Goal: Information Seeking & Learning: Find specific fact

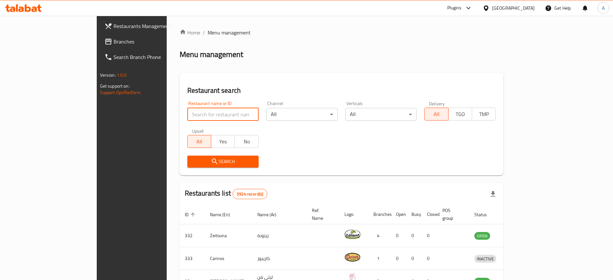
click at [198, 112] on input "search" at bounding box center [222, 114] width 71 height 13
paste input "DAR AL GHOUZI KITCHEN"
type input "DAR AL GHOUZI KITCHEN"
click button "Search" at bounding box center [222, 162] width 71 height 12
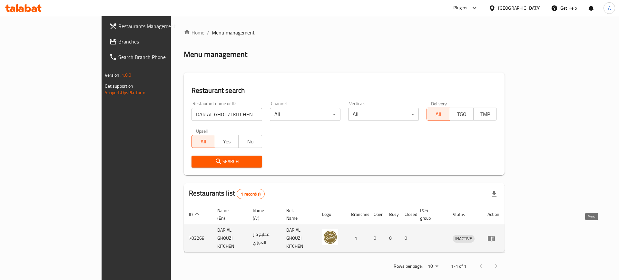
click at [495, 235] on icon "enhanced table" at bounding box center [492, 239] width 8 height 8
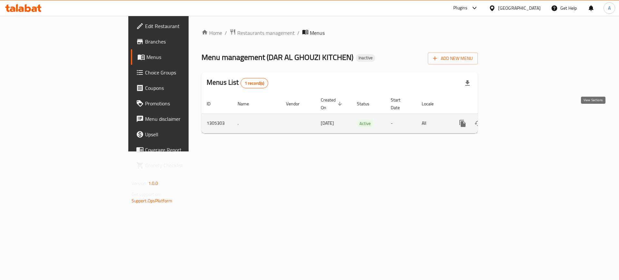
click at [513, 120] on icon "enhanced table" at bounding box center [509, 124] width 8 height 8
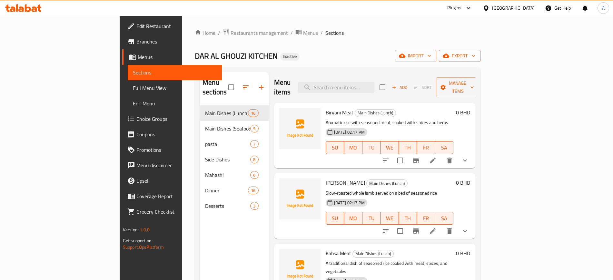
click at [475, 55] on icon "button" at bounding box center [473, 56] width 3 height 2
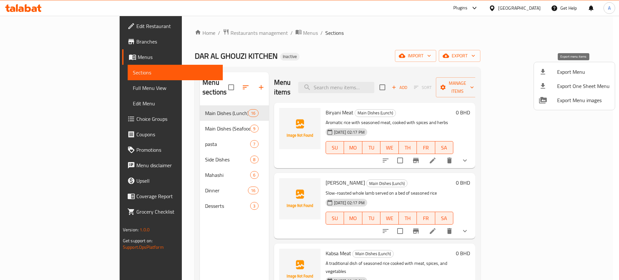
click at [557, 72] on span "Export Menu" at bounding box center [583, 72] width 53 height 8
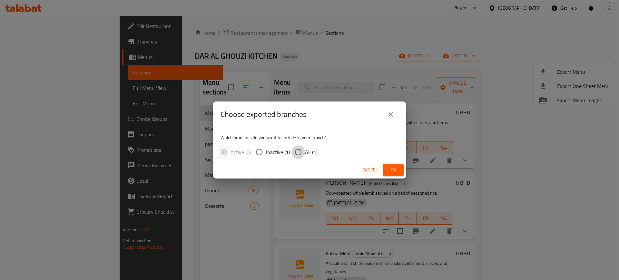
click at [299, 153] on input "All (1)" at bounding box center [298, 152] width 14 height 14
radio input "true"
click at [385, 170] on button "Ok" at bounding box center [393, 170] width 21 height 12
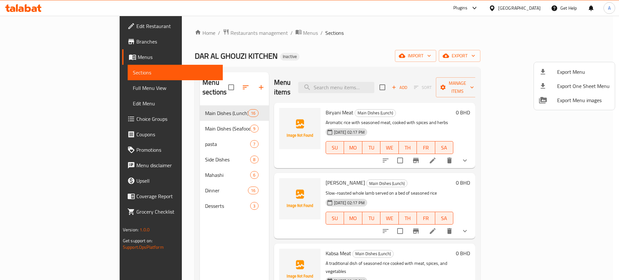
click at [45, 86] on div at bounding box center [309, 140] width 619 height 280
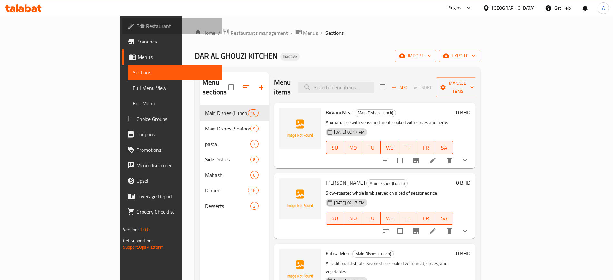
click at [136, 23] on span "Edit Restaurant" at bounding box center [176, 26] width 80 height 8
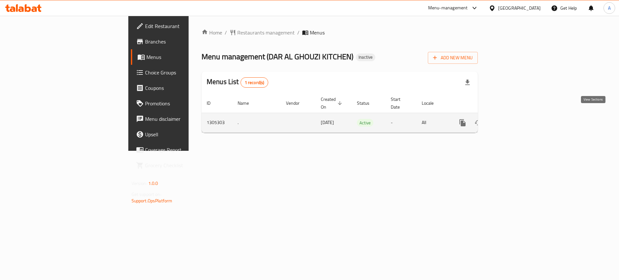
click at [513, 119] on icon "enhanced table" at bounding box center [509, 123] width 8 height 8
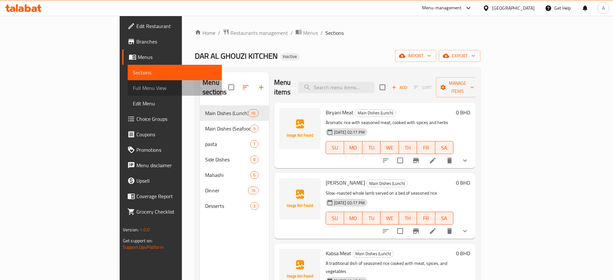
click at [133, 90] on span "Full Menu View" at bounding box center [175, 88] width 84 height 8
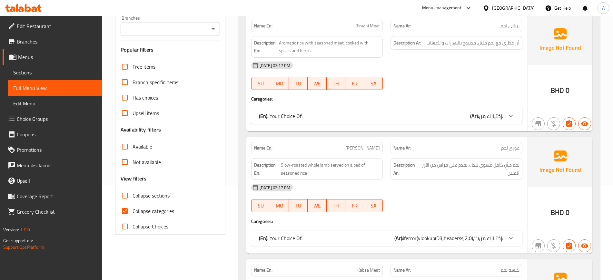
scroll to position [96, 0]
click at [124, 211] on input "Collapse categories" at bounding box center [124, 209] width 15 height 15
checkbox input "false"
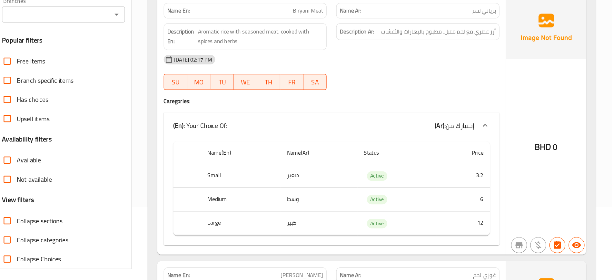
scroll to position [160, 0]
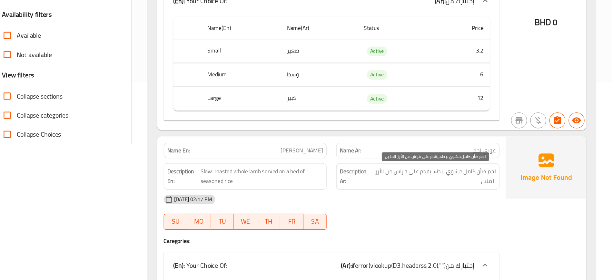
click at [441, 193] on span "لحم ضأن كامل مشوي ببطء، يقدم على فراش من الأرز المتبل" at bounding box center [470, 197] width 100 height 16
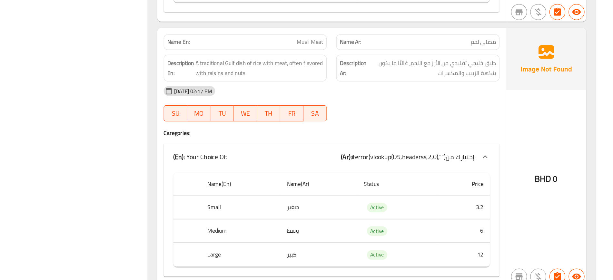
scroll to position [676, 0]
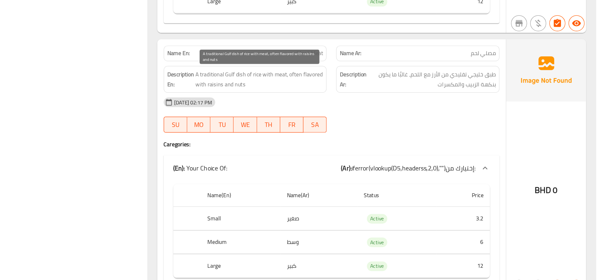
click at [308, 105] on span "A traditional Gulf dish of rice with meat, often flavored with raisins and nuts" at bounding box center [328, 108] width 103 height 16
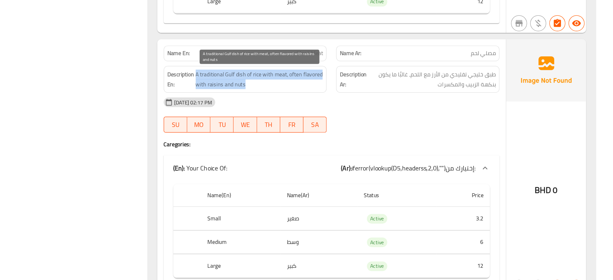
copy span "A traditional Gulf dish of rice with meat, often flavored with raisins and nuts"
click at [308, 105] on span "A traditional Gulf dish of rice with meat, often flavored with raisins and nuts" at bounding box center [328, 108] width 103 height 16
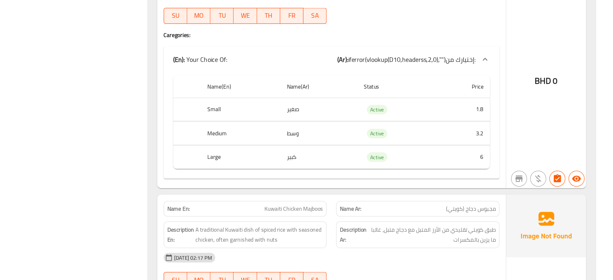
scroll to position [1906, 0]
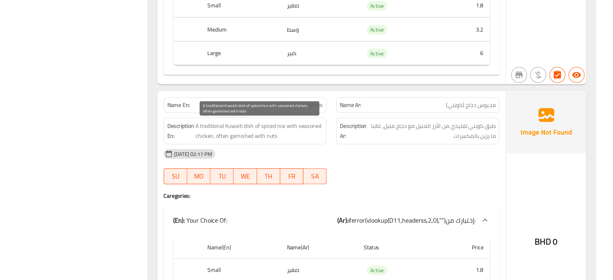
click at [307, 158] on span "A traditional Kuwaiti dish of spiced rice with seasoned chicken, often garnishe…" at bounding box center [328, 160] width 103 height 16
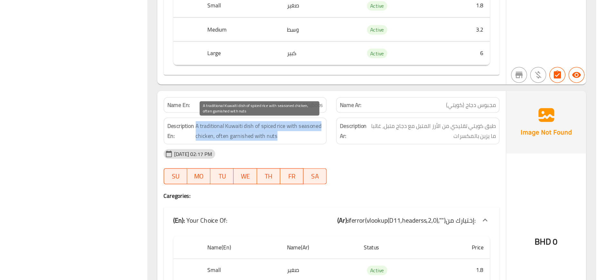
copy span "A traditional Kuwaiti dish of spiced rice with seasoned chicken, often garnishe…"
click at [307, 158] on span "A traditional Kuwaiti dish of spiced rice with seasoned chicken, often garnishe…" at bounding box center [328, 160] width 103 height 16
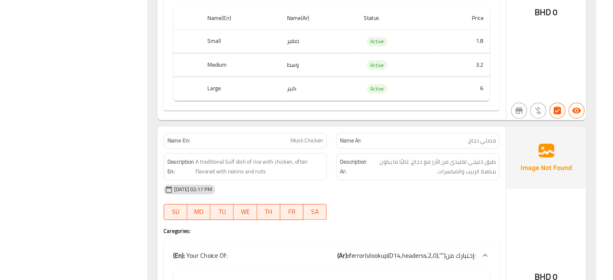
scroll to position [2520, 0]
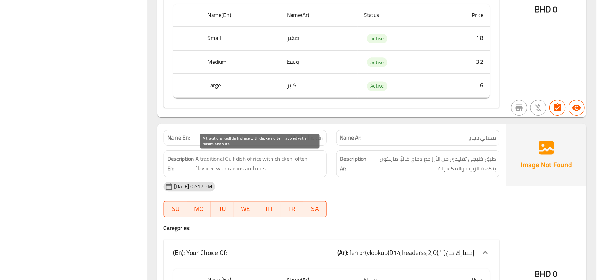
click at [341, 181] on span "A traditional Gulf dish of rice with chicken, often flavored with raisins and n…" at bounding box center [328, 186] width 103 height 16
copy span "A traditional Gulf dish of rice with chicken, often flavored with raisins and n…"
click at [341, 181] on span "A traditional Gulf dish of rice with chicken, often flavored with raisins and n…" at bounding box center [328, 186] width 103 height 16
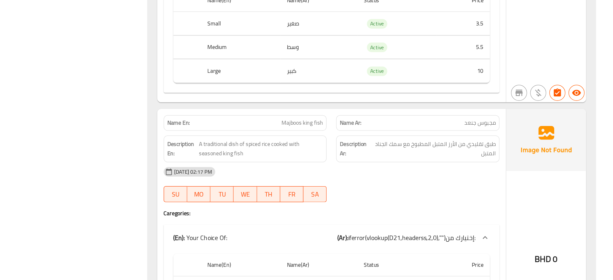
scroll to position [4065, 0]
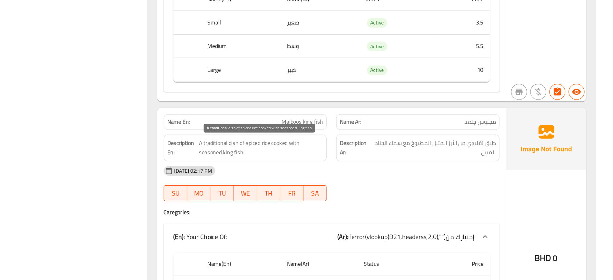
click at [298, 177] on span "A traditional dish of spiced rice cooked with seasoned king fish" at bounding box center [330, 173] width 100 height 16
drag, startPoint x: 298, startPoint y: 177, endPoint x: 320, endPoint y: 175, distance: 22.3
click at [320, 175] on span "A traditional dish of spiced rice cooked with seasoned king fish" at bounding box center [330, 173] width 100 height 16
copy span "king fish"
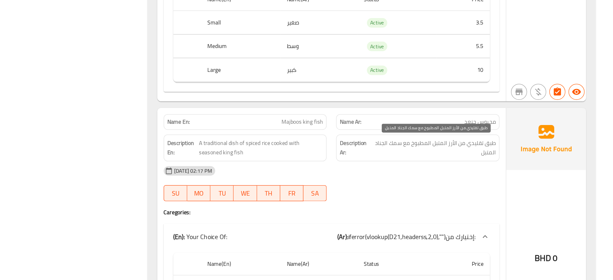
click at [425, 169] on span "طبق تقليدي من الأرز المتبل المطبوخ مع سمك الجناد المتبل" at bounding box center [470, 173] width 100 height 16
copy span "الجناد"
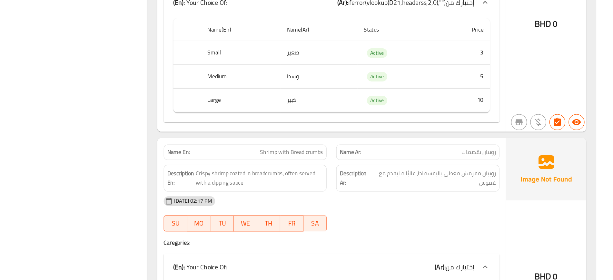
scroll to position [4255, 0]
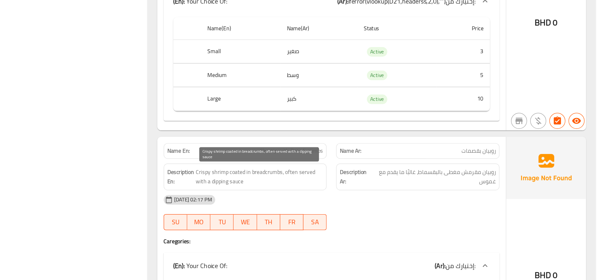
click at [338, 191] on span "Crispy shrimp coated in breadcrumbs, often served with a dipping sauce" at bounding box center [328, 197] width 103 height 16
copy span "breadcrumbs"
click at [338, 191] on span "Crispy shrimp coated in breadcrumbs, often served with a dipping sauce" at bounding box center [328, 197] width 103 height 16
copy span "Crispy shrimp coated in breadcrumbs, often served with a dipping sauce"
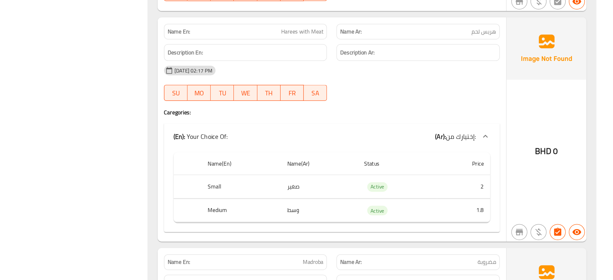
scroll to position [6692, 0]
copy span "Harees with Meat"
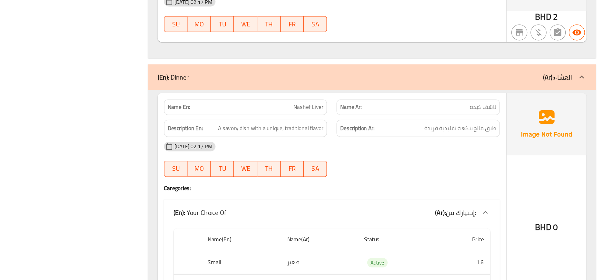
scroll to position [8054, 0]
copy span "كيده"
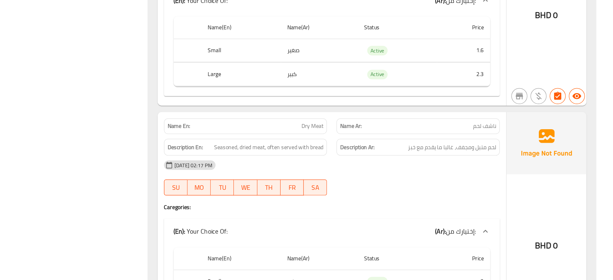
scroll to position [8230, 0]
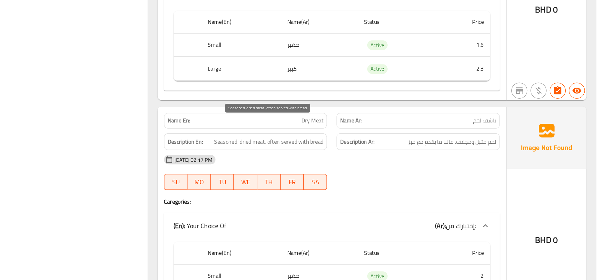
click at [349, 164] on span "Seasoned, dried meat, often served with bread" at bounding box center [335, 168] width 88 height 8
copy span "served"
click at [349, 164] on span "Seasoned, dried meat, often served with bread" at bounding box center [335, 168] width 88 height 8
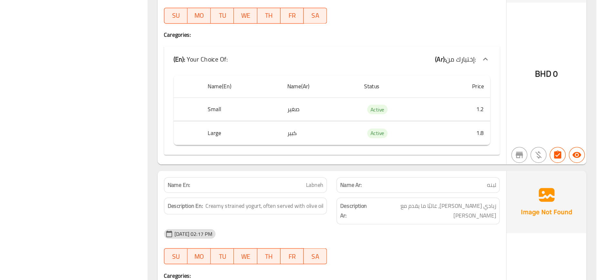
scroll to position [10231, 0]
click at [310, 216] on span "Creamy strained yogurt, often served with olive oil" at bounding box center [331, 220] width 95 height 8
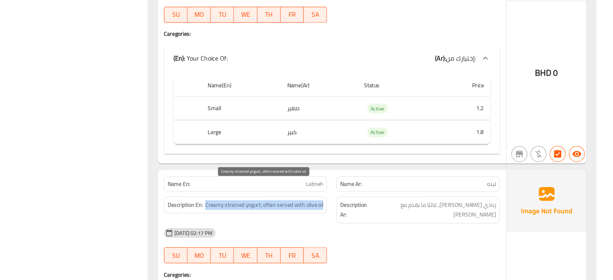
click at [310, 216] on span "Creamy strained yogurt, often served with olive oil" at bounding box center [331, 220] width 95 height 8
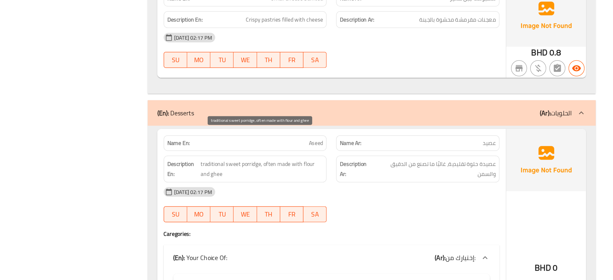
scroll to position [10949, 0]
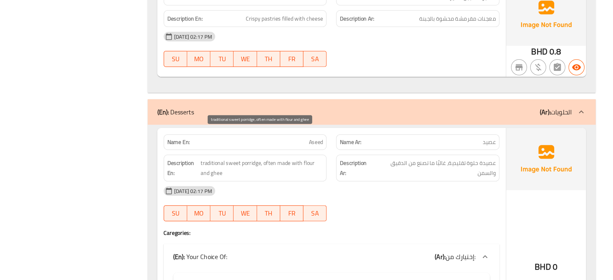
click at [304, 182] on span "traditional sweet porridge, often made with flour and ghee" at bounding box center [330, 190] width 99 height 16
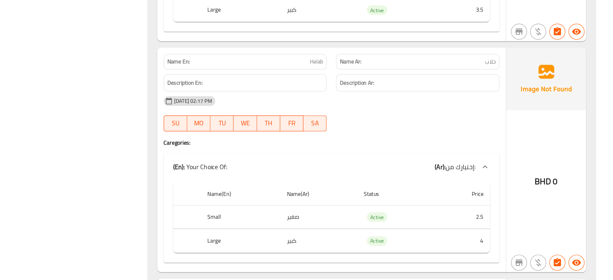
scroll to position [11211, 0]
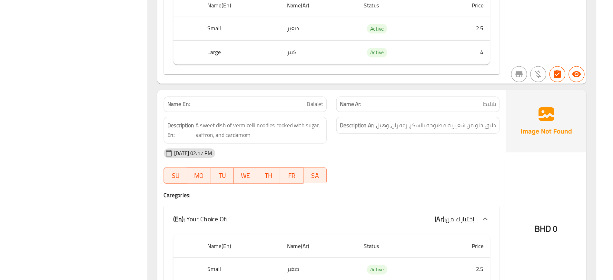
scroll to position [11399, 0]
